Goal: Information Seeking & Learning: Learn about a topic

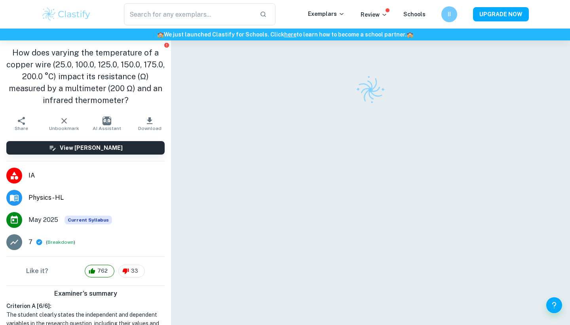
checkbox input "true"
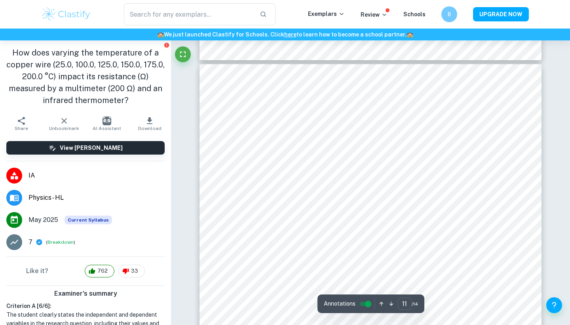
scroll to position [5035, 0]
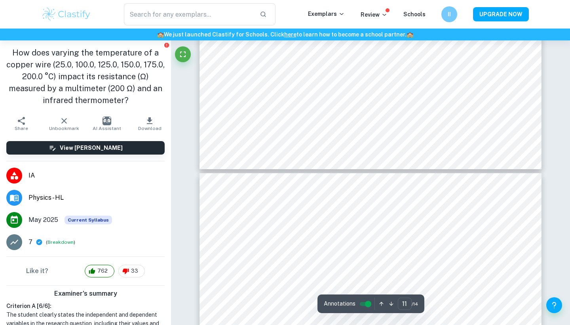
type input "10"
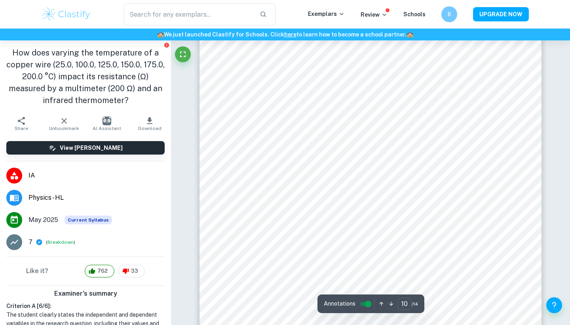
scroll to position [4678, 0]
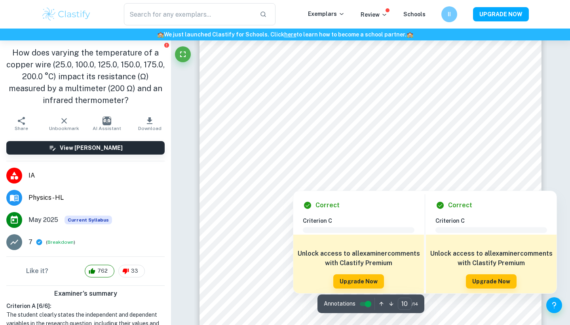
drag, startPoint x: 278, startPoint y: 186, endPoint x: 354, endPoint y: 194, distance: 75.8
